Goal: Task Accomplishment & Management: Use online tool/utility

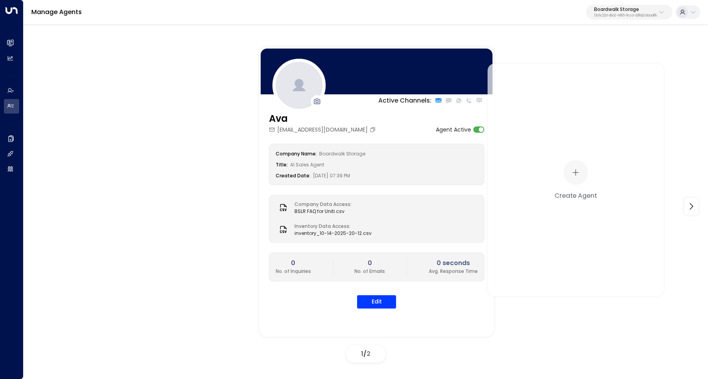
click at [619, 13] on div "Boardwalk Storage 13c6c22d-d6a2-4885-9cca-d38d2cbbad86" at bounding box center [625, 12] width 63 height 10
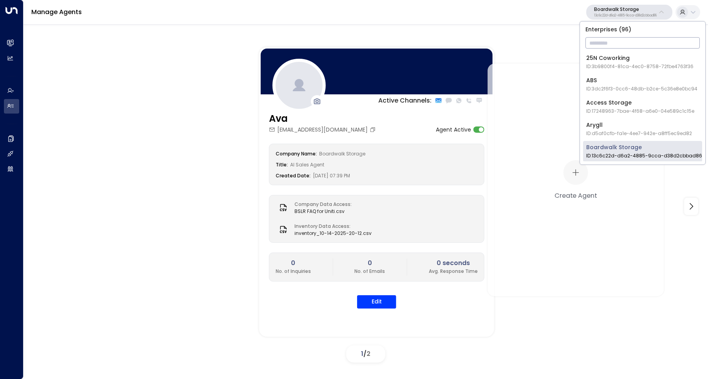
click at [615, 43] on input "text" at bounding box center [643, 43] width 114 height 14
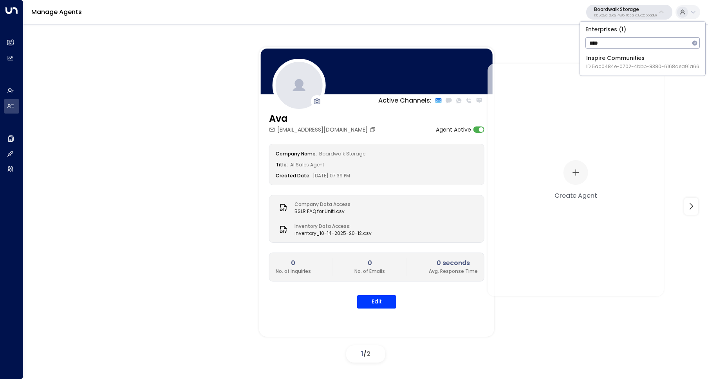
type input "****"
click at [606, 61] on div "Inspire Communities ID: 5ac0484e-0702-4bbb-8380-6168aea91a66" at bounding box center [642, 62] width 113 height 16
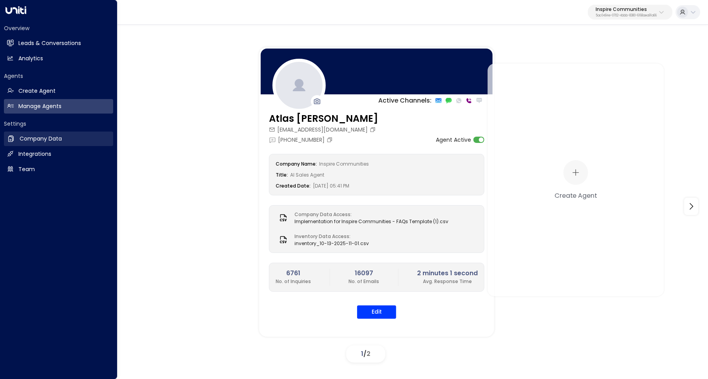
click at [13, 139] on icon at bounding box center [10, 139] width 5 height 6
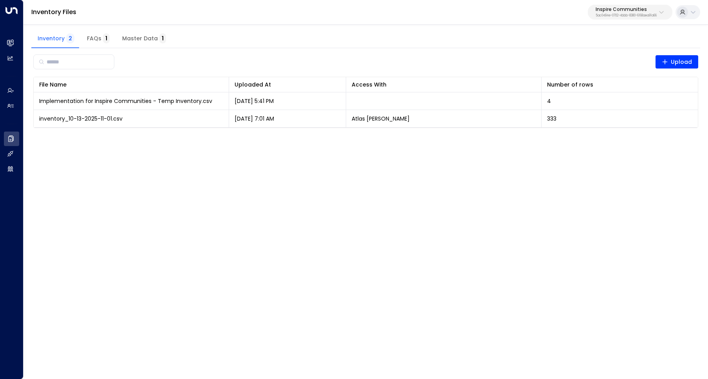
click at [287, 138] on html "Overview Leads & Conversations Leads & Conversations Analytics Analytics Agents…" at bounding box center [354, 69] width 708 height 138
click at [150, 138] on html "Overview Leads & Conversations Leads & Conversations Analytics Analytics Agents…" at bounding box center [354, 69] width 708 height 138
click at [218, 138] on html "Overview Leads & Conversations Leads & Conversations Analytics Analytics Agents…" at bounding box center [354, 69] width 708 height 138
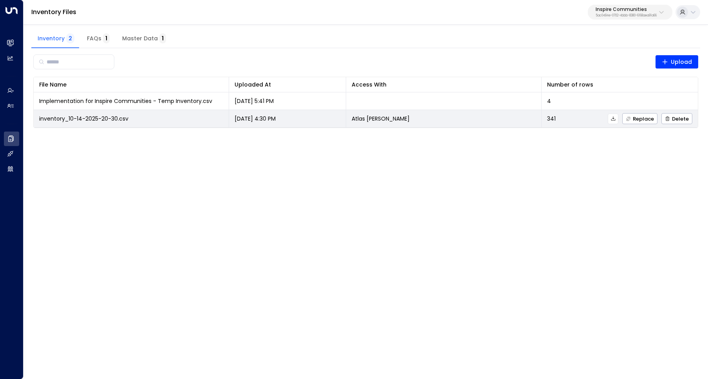
click at [612, 116] on icon at bounding box center [613, 118] width 5 height 5
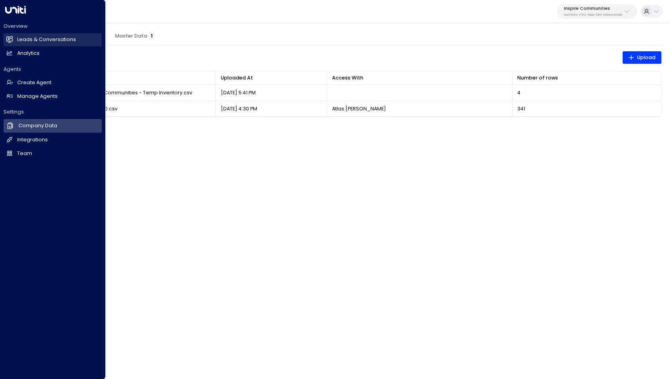
click at [27, 36] on h2 "Leads & Conversations" at bounding box center [46, 39] width 59 height 7
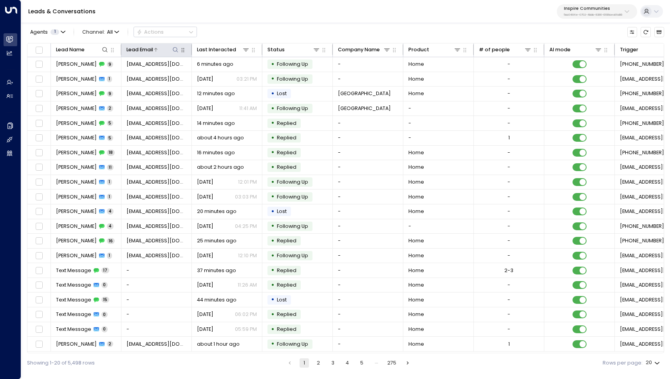
click at [174, 49] on icon at bounding box center [175, 50] width 6 height 6
type input "****"
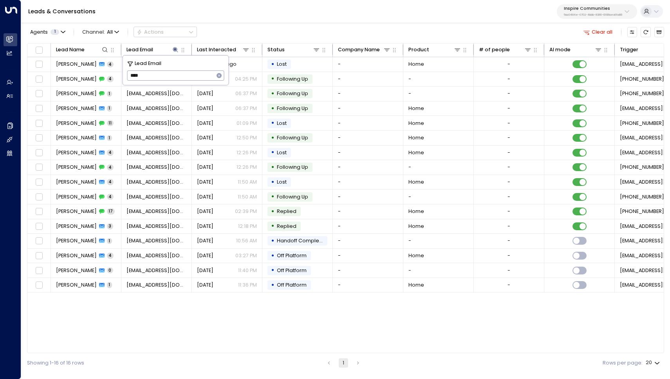
click at [246, 25] on div "Agents 1 Channel: All Actions Clear all" at bounding box center [345, 32] width 637 height 15
